Goal: Entertainment & Leisure: Consume media (video, audio)

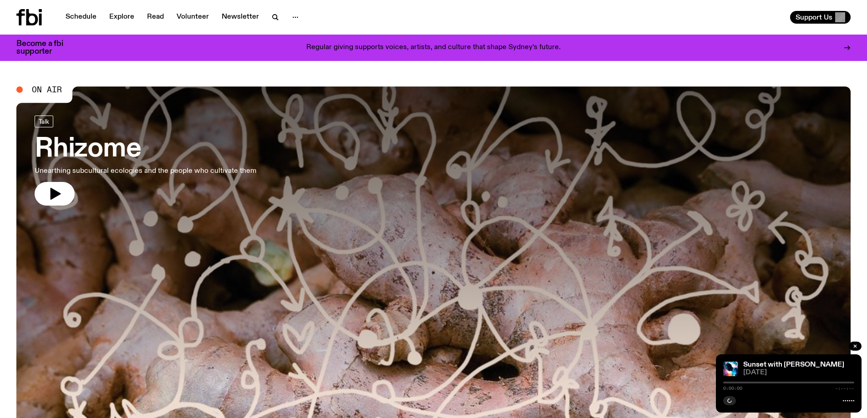
click at [84, 17] on link "Schedule" at bounding box center [81, 17] width 42 height 13
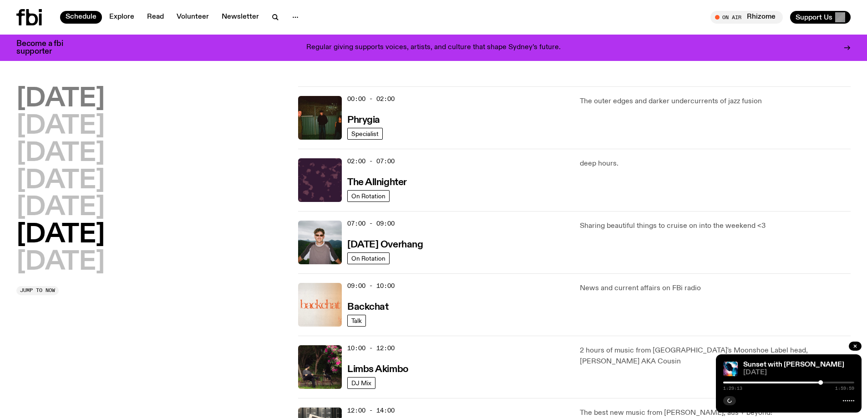
click at [82, 92] on h2 "[DATE]" at bounding box center [60, 99] width 88 height 25
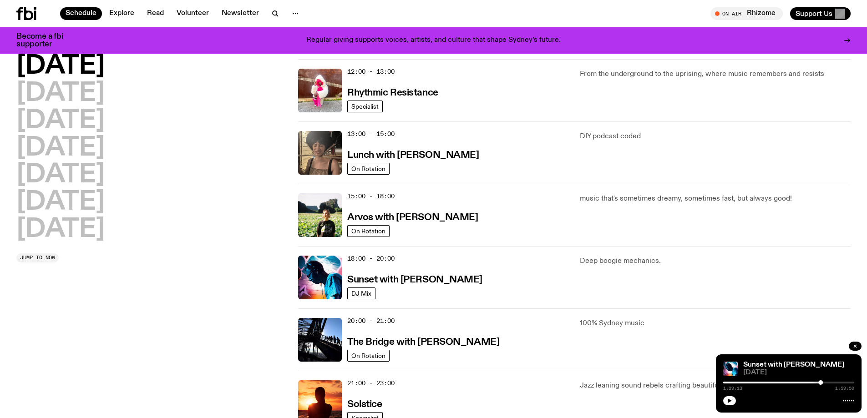
scroll to position [208, 0]
click at [437, 275] on h3 "Sunset with [PERSON_NAME]" at bounding box center [414, 280] width 135 height 10
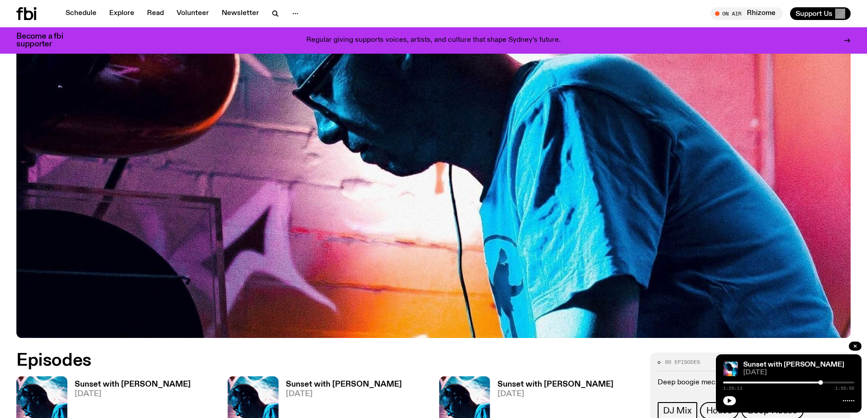
scroll to position [676, 0]
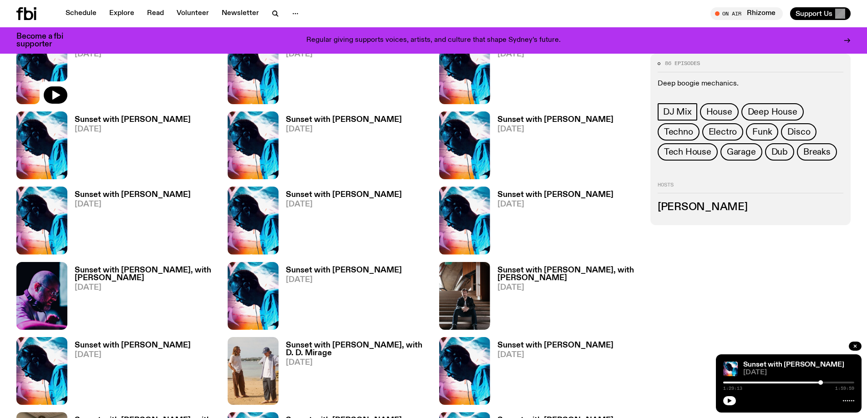
click at [352, 268] on h3 "Sunset with [PERSON_NAME]" at bounding box center [344, 271] width 116 height 8
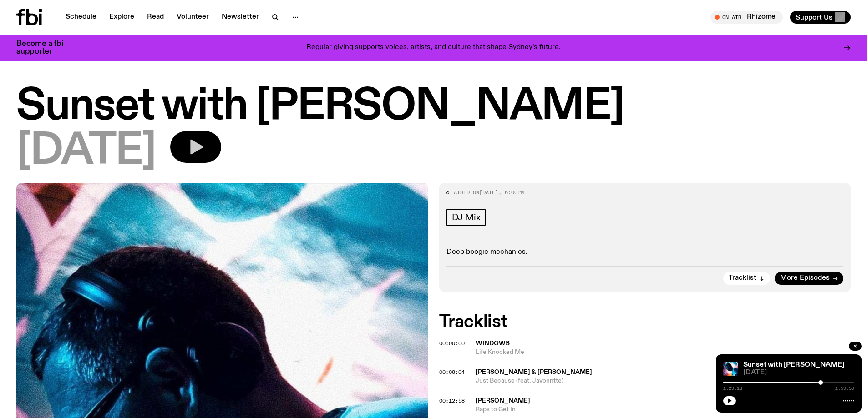
click at [204, 143] on icon "button" at bounding box center [196, 147] width 13 height 15
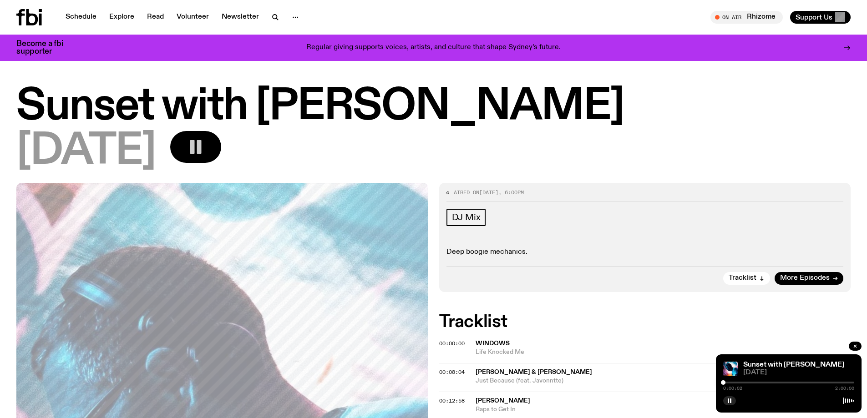
click at [725, 383] on div at bounding box center [723, 383] width 5 height 5
click at [731, 382] on div at bounding box center [789, 383] width 131 height 2
click at [735, 382] on div at bounding box center [789, 383] width 131 height 2
click at [733, 382] on div at bounding box center [735, 383] width 5 height 5
click at [731, 382] on div at bounding box center [731, 383] width 5 height 5
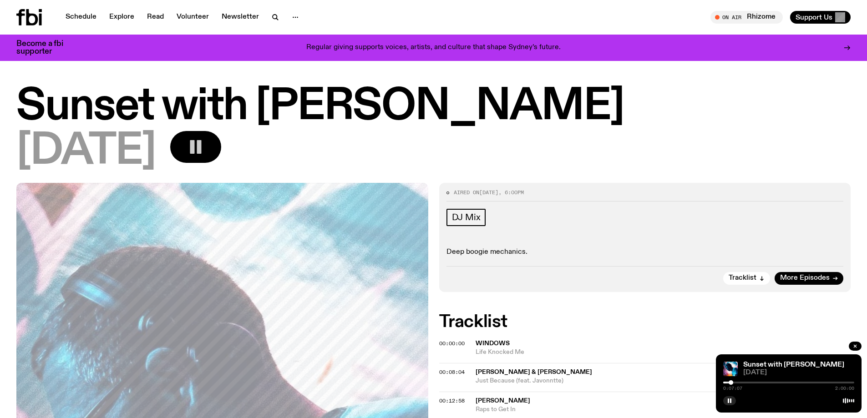
click at [732, 382] on div at bounding box center [731, 383] width 5 height 5
click at [734, 382] on div at bounding box center [731, 383] width 5 height 5
click at [624, 120] on h1 "Sunset with [PERSON_NAME]" at bounding box center [433, 107] width 835 height 41
click at [325, 152] on div "[DATE]" at bounding box center [433, 151] width 835 height 41
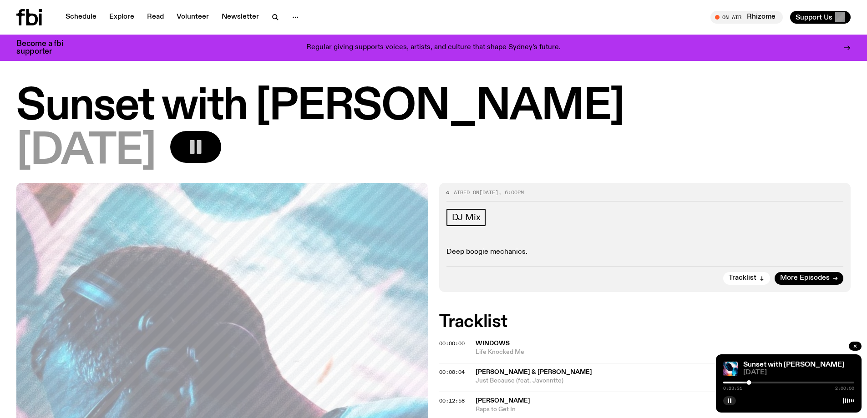
click at [757, 383] on div at bounding box center [789, 383] width 131 height 2
